Goal: Find specific page/section: Find specific page/section

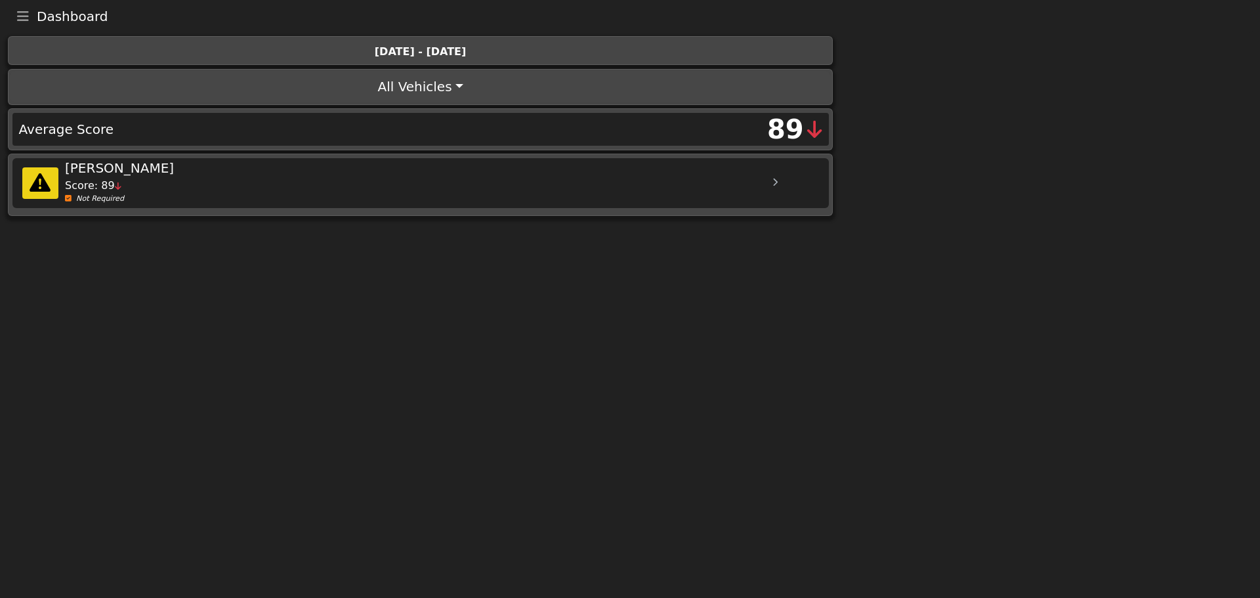
click at [20, 12] on icon "Toggle navigation" at bounding box center [23, 16] width 12 height 13
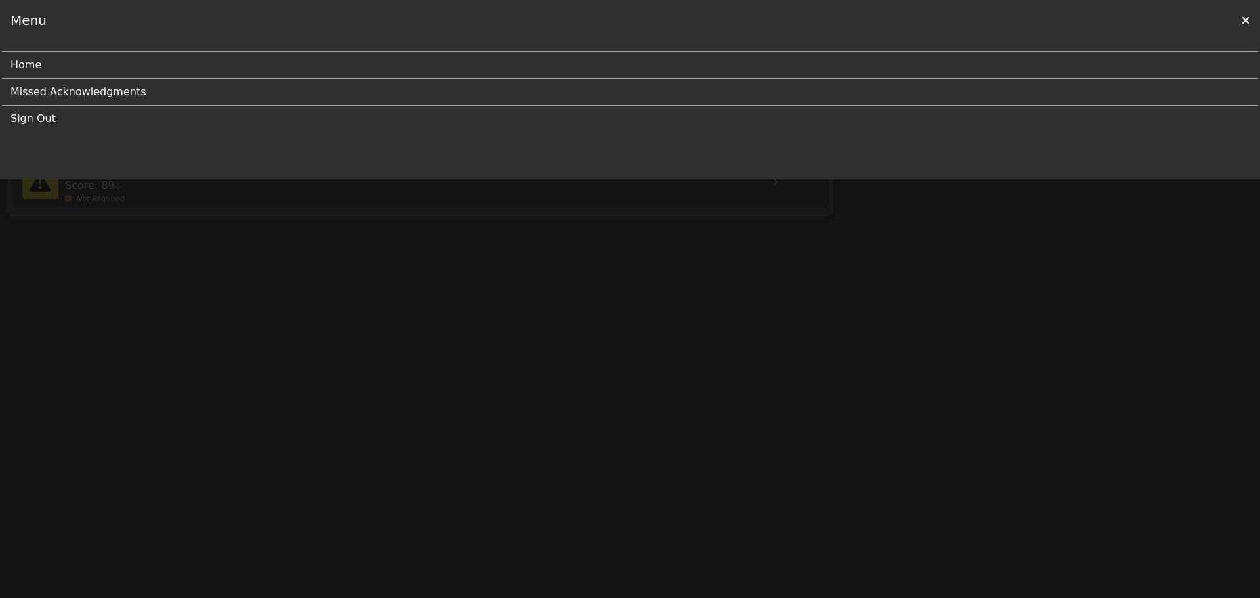
click at [37, 87] on link "Missed Acknowledgments" at bounding box center [624, 92] width 1228 height 26
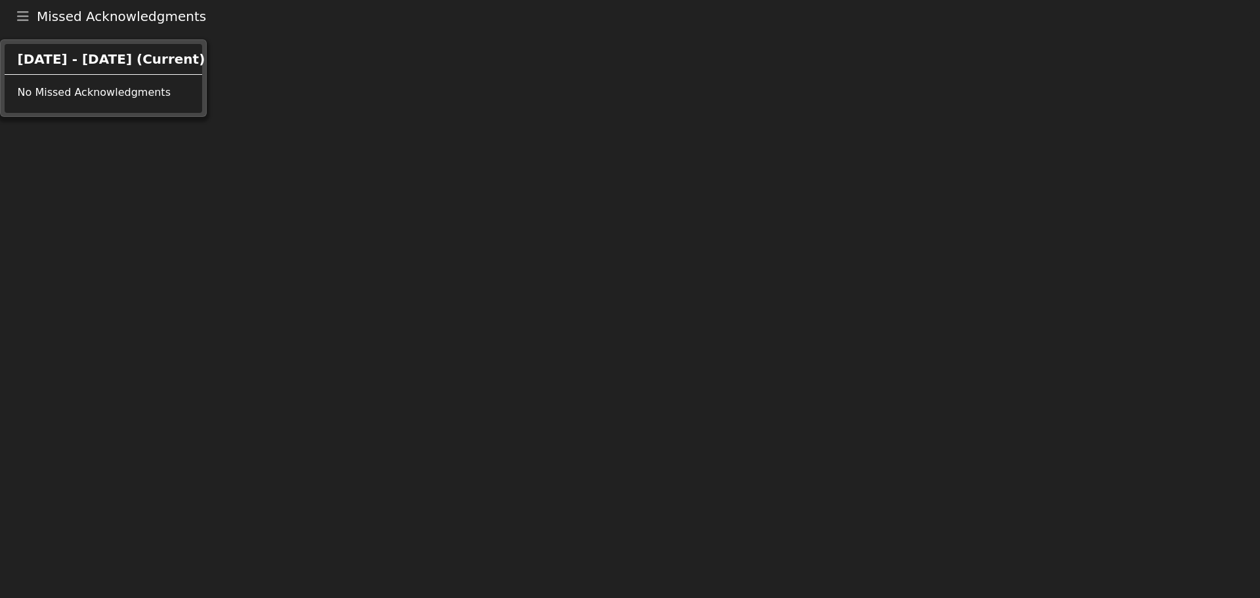
click at [18, 8] on button "Toggle navigation" at bounding box center [23, 16] width 28 height 18
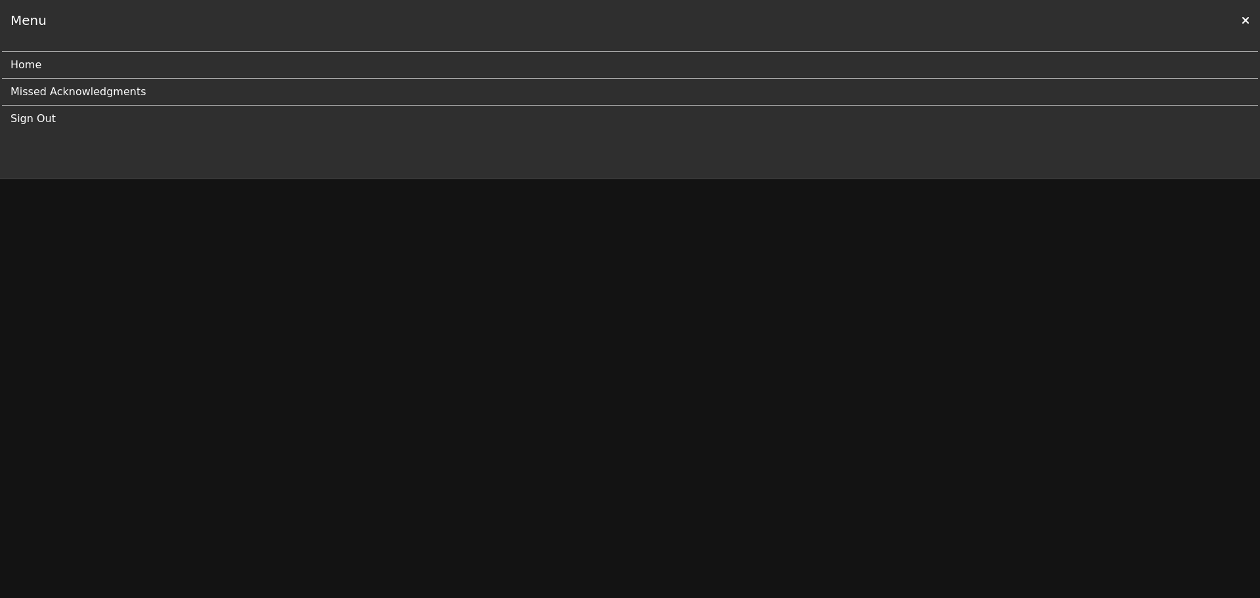
click at [31, 66] on link "Home" at bounding box center [624, 65] width 1228 height 26
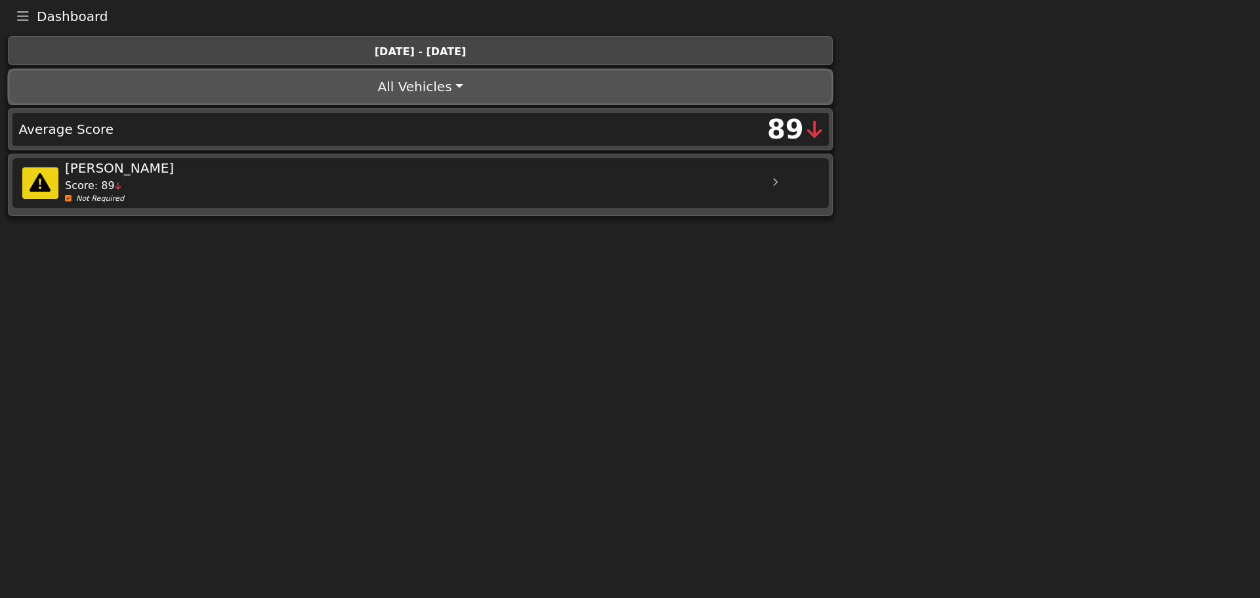
click at [432, 87] on button "All Vehicles" at bounding box center [420, 86] width 820 height 31
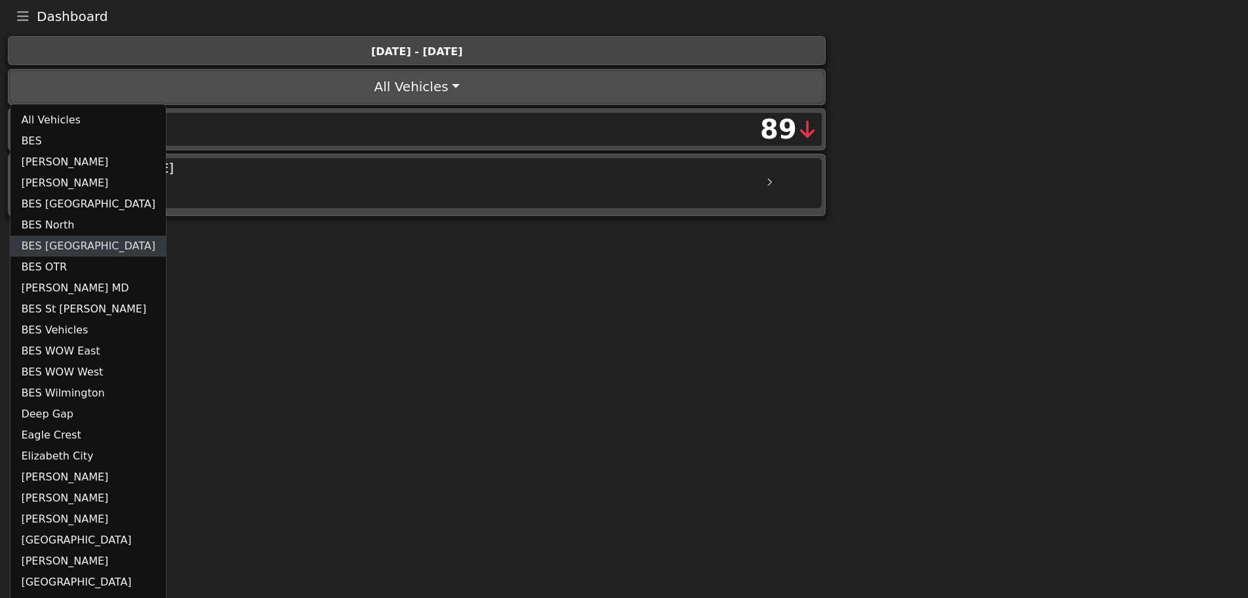
click at [65, 245] on link "BES [GEOGRAPHIC_DATA]" at bounding box center [87, 246] width 155 height 21
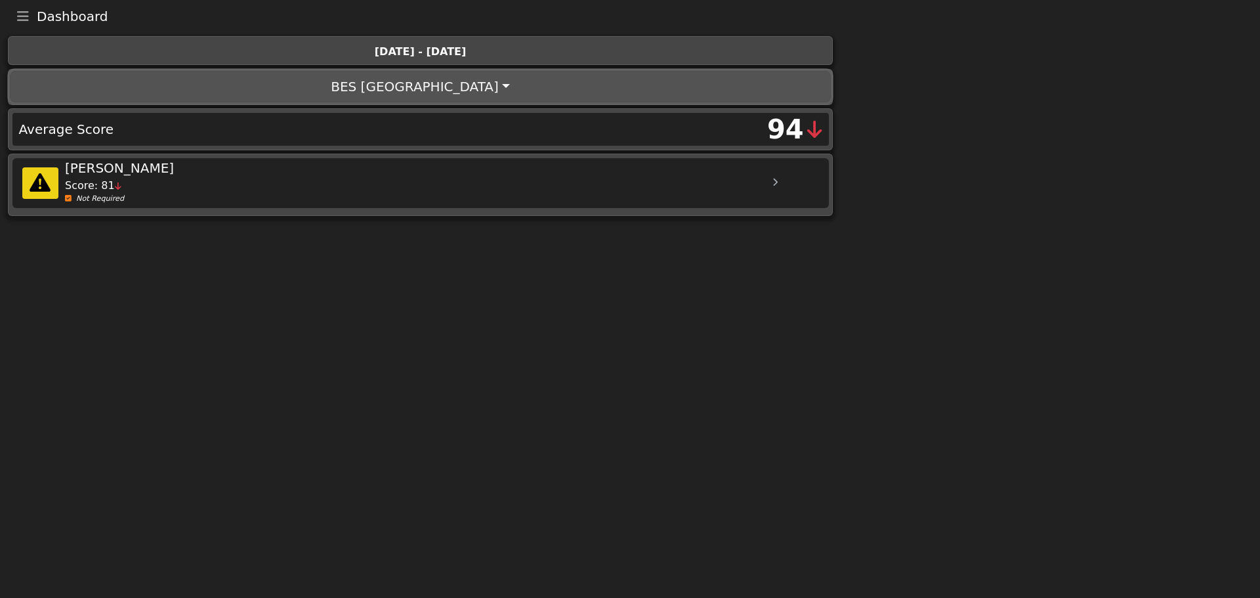
click at [391, 75] on button "BES [GEOGRAPHIC_DATA]" at bounding box center [420, 86] width 820 height 31
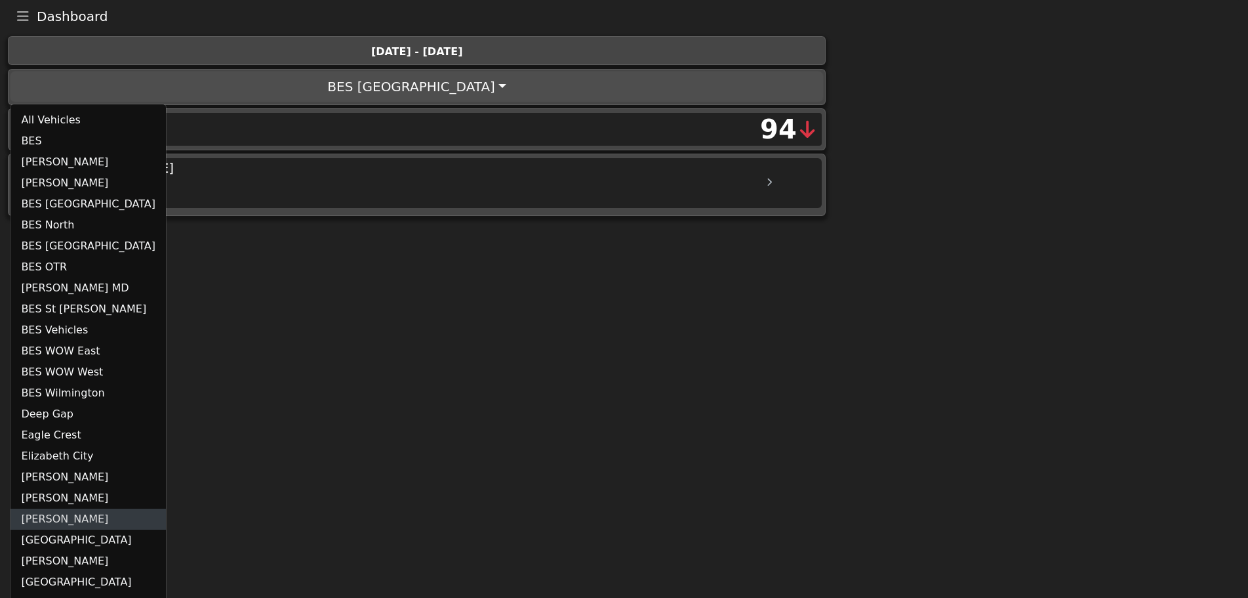
click at [43, 518] on link "[PERSON_NAME]" at bounding box center [87, 518] width 155 height 21
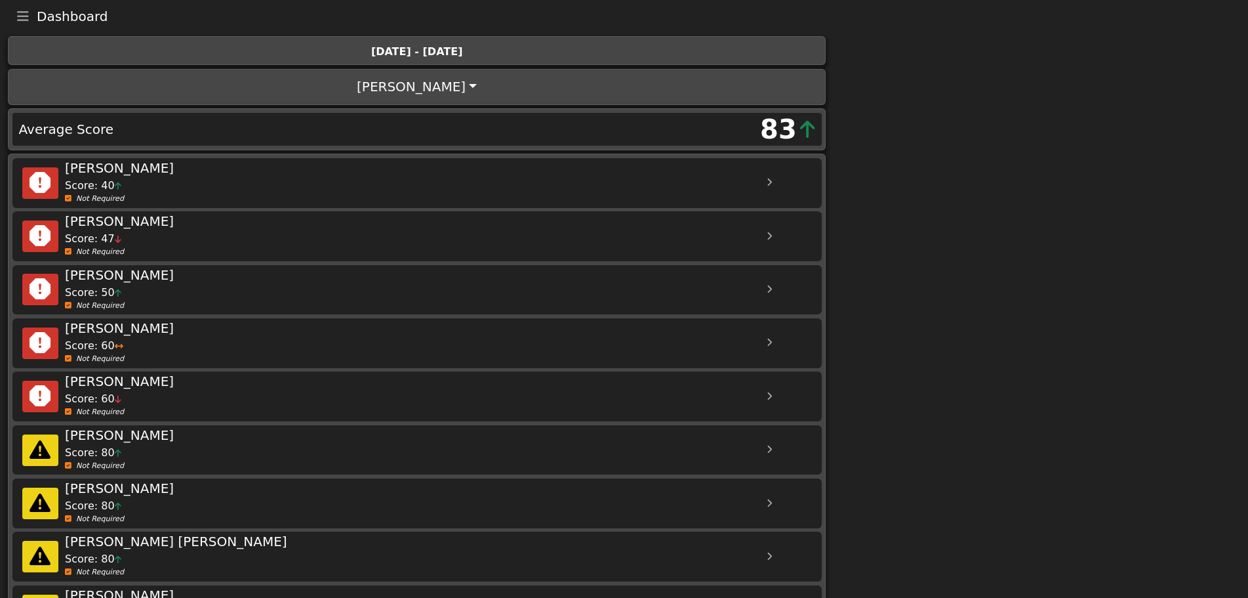
click at [27, 14] on icon "Toggle navigation" at bounding box center [23, 16] width 12 height 13
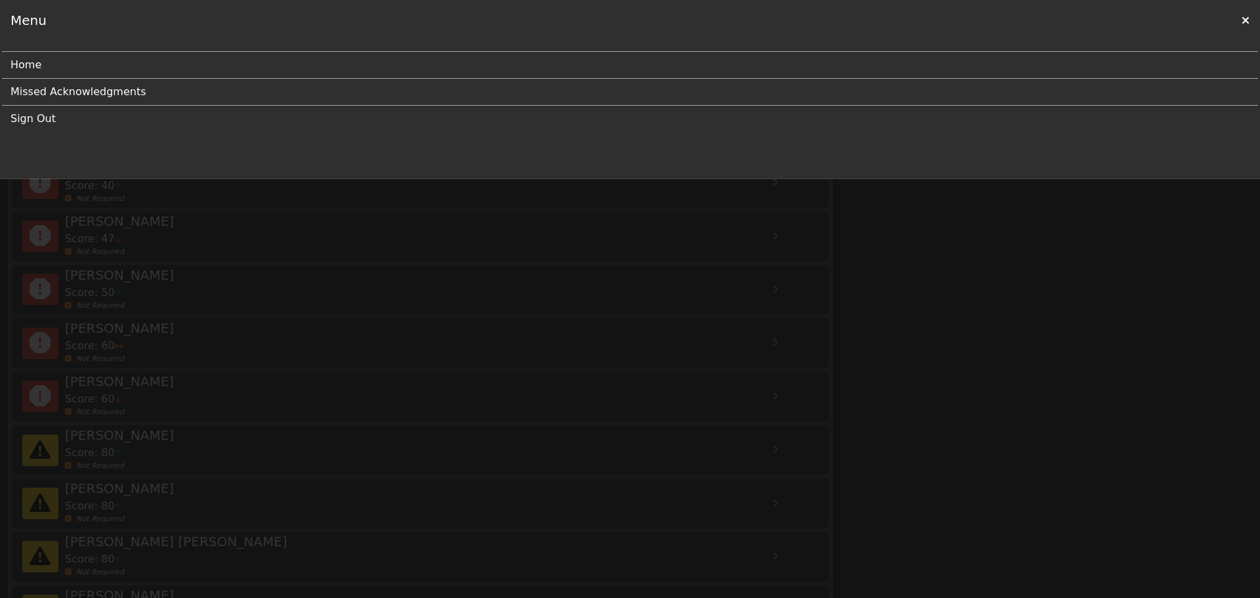
click at [28, 67] on link "Home" at bounding box center [624, 65] width 1228 height 26
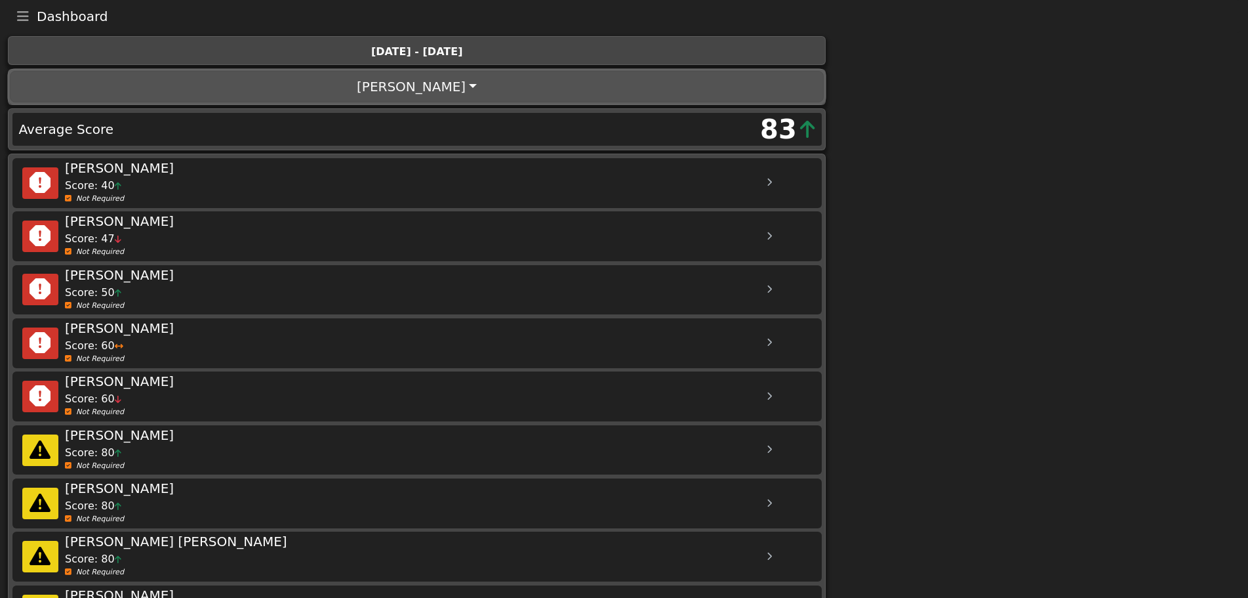
click at [415, 79] on button "[PERSON_NAME]" at bounding box center [417, 86] width 814 height 31
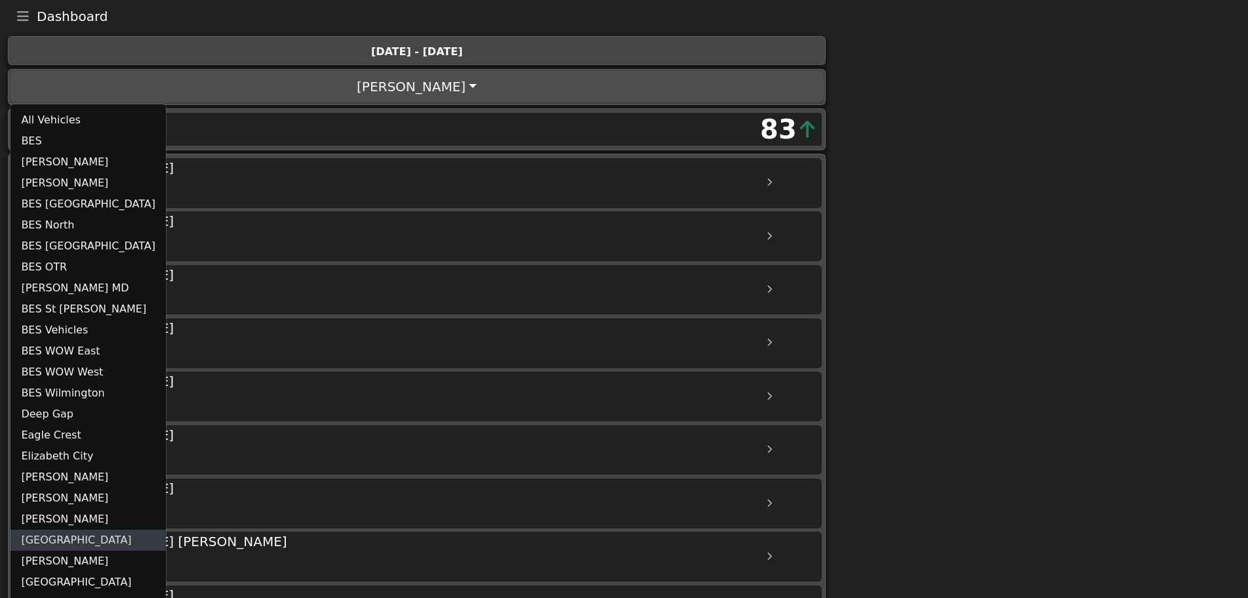
click at [47, 541] on link "[GEOGRAPHIC_DATA]" at bounding box center [87, 539] width 155 height 21
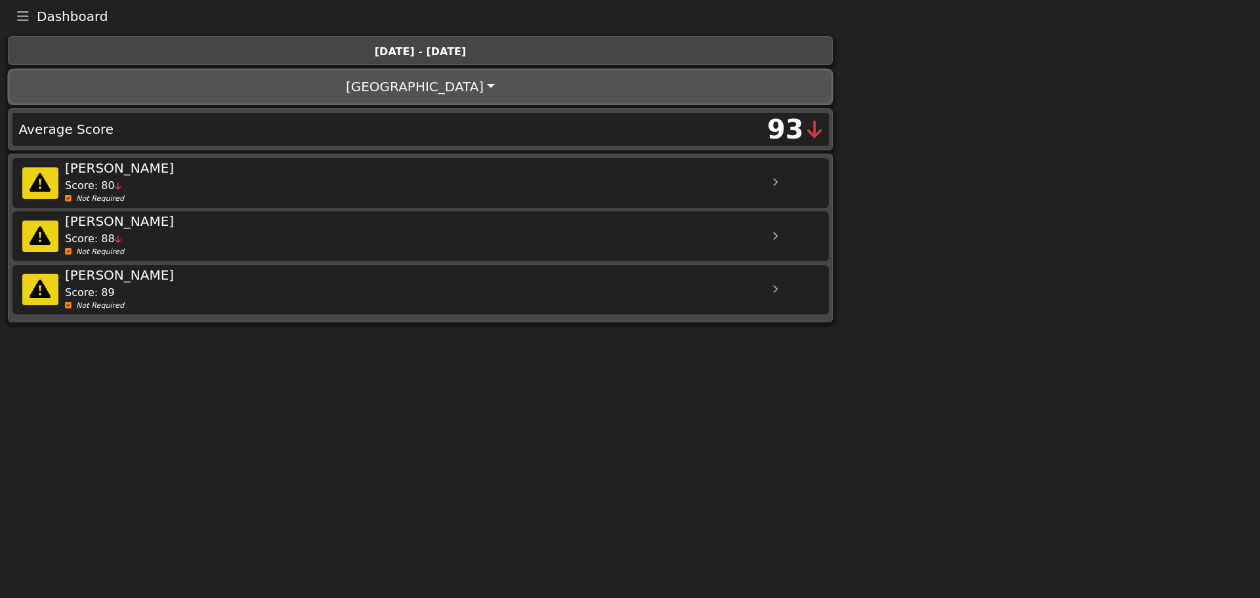
click at [417, 83] on button "[GEOGRAPHIC_DATA]" at bounding box center [420, 86] width 820 height 31
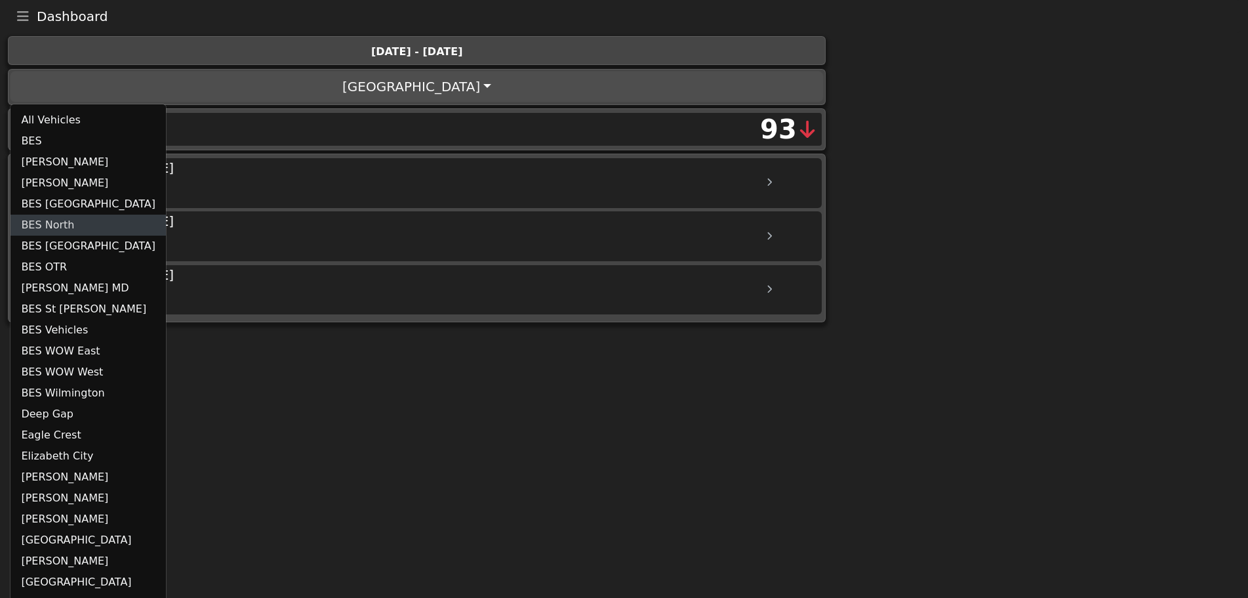
click at [80, 229] on link "BES North" at bounding box center [87, 225] width 155 height 21
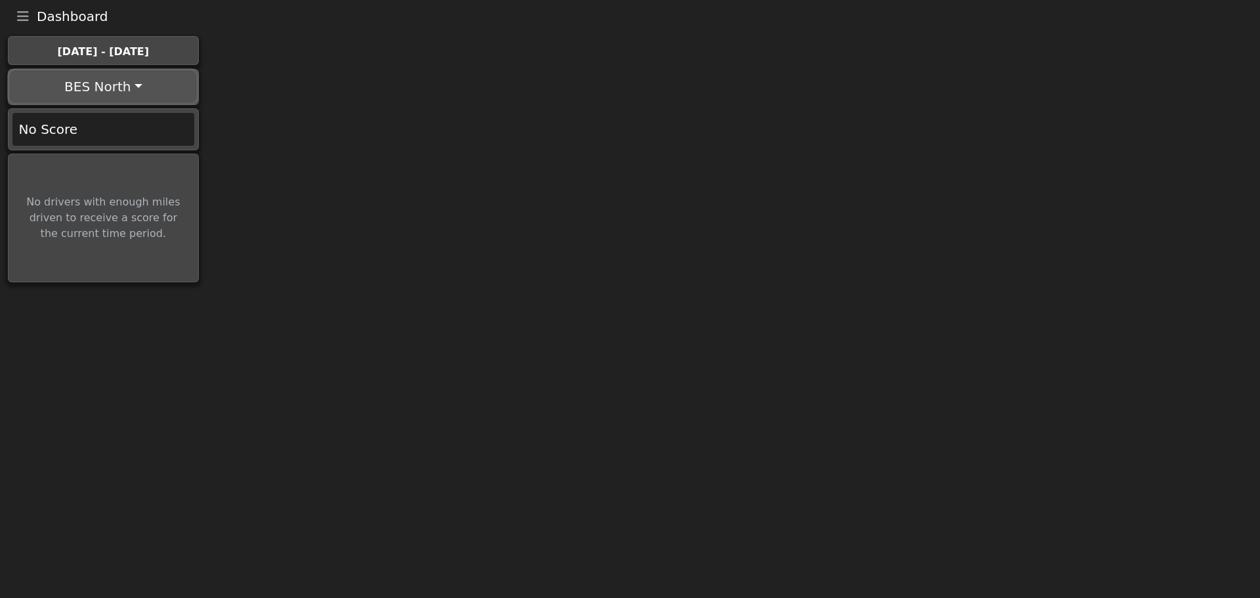
click at [102, 85] on button "BES North" at bounding box center [103, 86] width 186 height 31
